Goal: Task Accomplishment & Management: Manage account settings

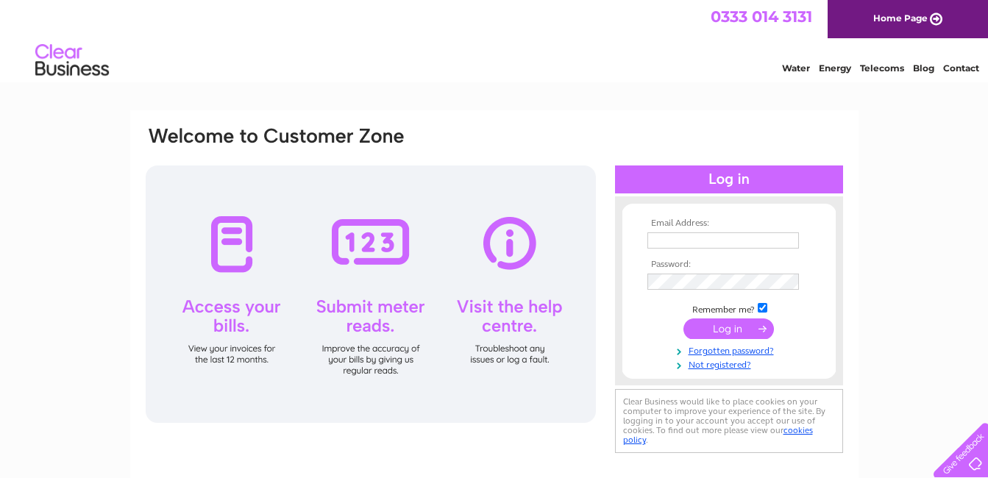
type input "david_trevithick@hotmail.com"
click at [729, 326] on input "submit" at bounding box center [728, 329] width 90 height 21
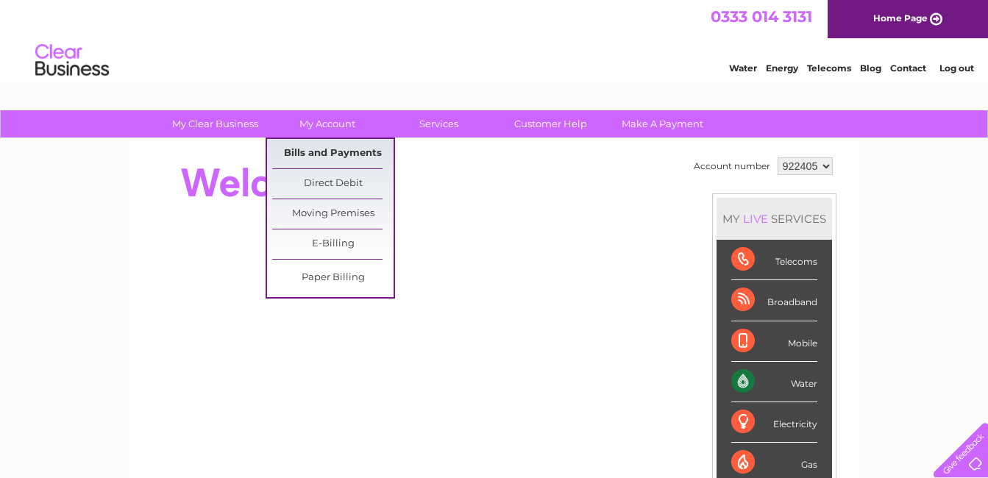
click at [362, 152] on link "Bills and Payments" at bounding box center [332, 153] width 121 height 29
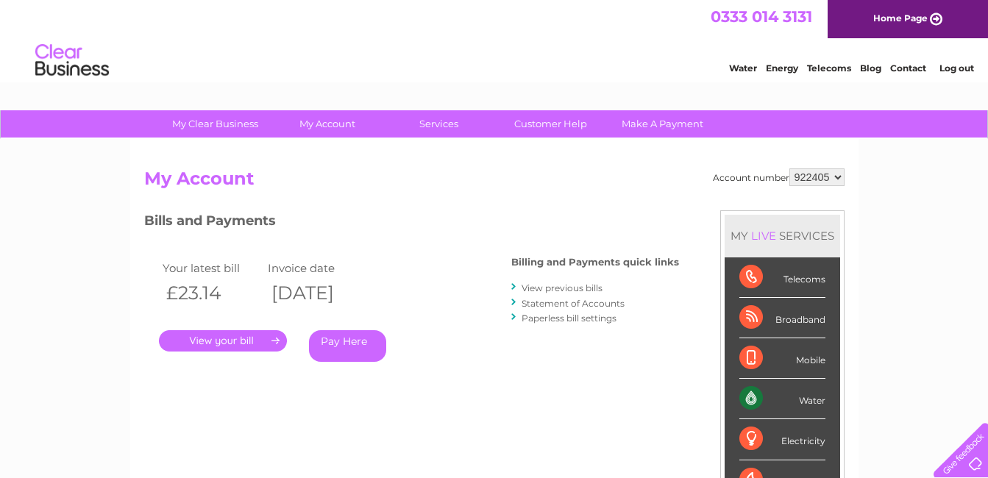
click at [271, 341] on link "." at bounding box center [223, 340] width 128 height 21
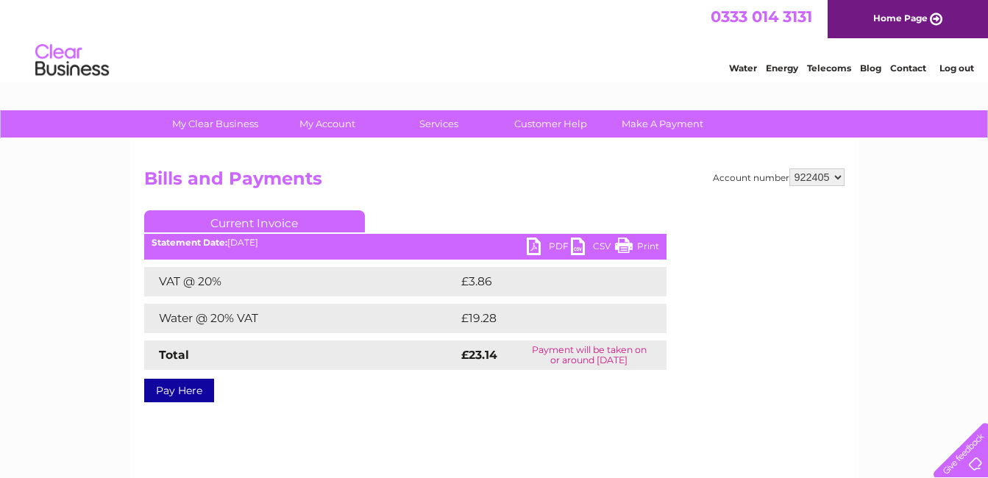
click at [555, 246] on link "PDF" at bounding box center [549, 248] width 44 height 21
click at [950, 67] on link "Log out" at bounding box center [956, 68] width 35 height 11
